Goal: Register for event/course

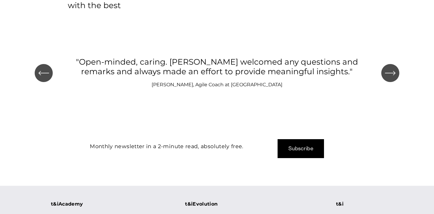
scroll to position [691, 0]
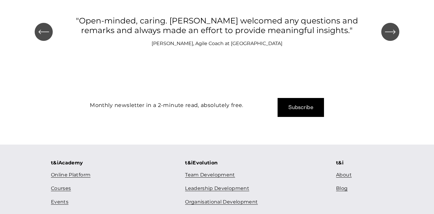
click at [62, 185] on link "Courses" at bounding box center [61, 189] width 20 height 9
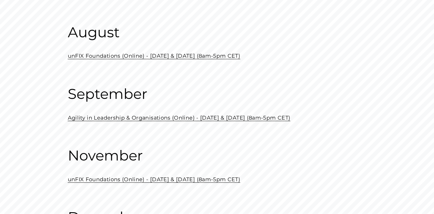
scroll to position [114, 0]
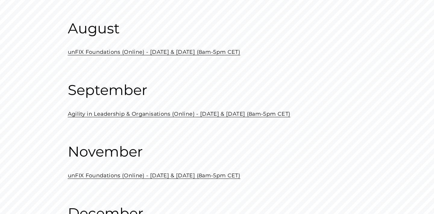
click at [103, 113] on link "Agility in Leadership & Organisations (Online) - September 19 & 26 (8am-5pm CET)" at bounding box center [179, 114] width 223 height 6
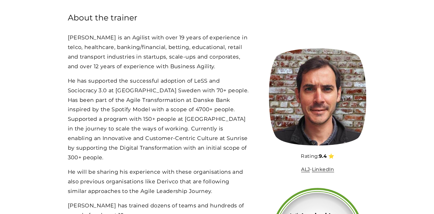
scroll to position [1477, 0]
